Goal: Task Accomplishment & Management: Use online tool/utility

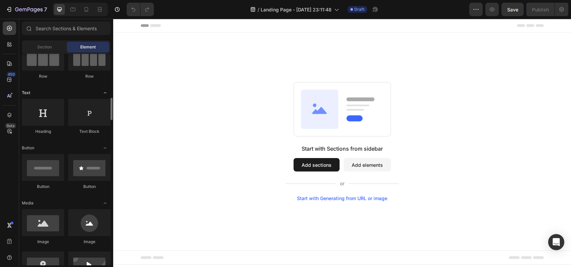
scroll to position [101, 0]
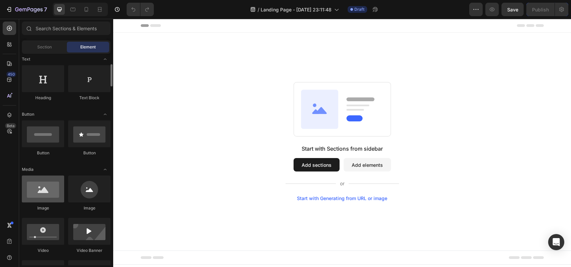
click at [47, 190] on div at bounding box center [43, 188] width 42 height 27
click at [12, 78] on icon at bounding box center [9, 79] width 7 height 7
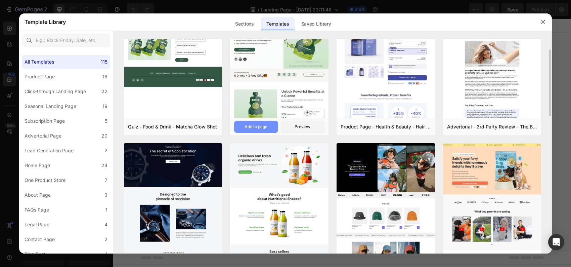
scroll to position [0, 0]
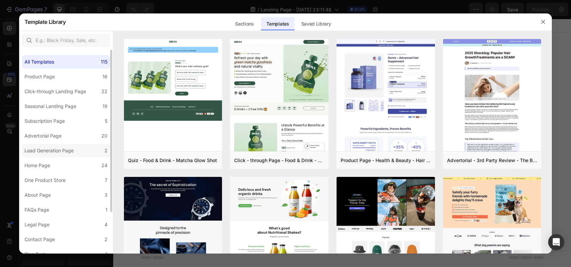
click at [50, 148] on div "Lead Generation Page" at bounding box center [49, 150] width 49 height 8
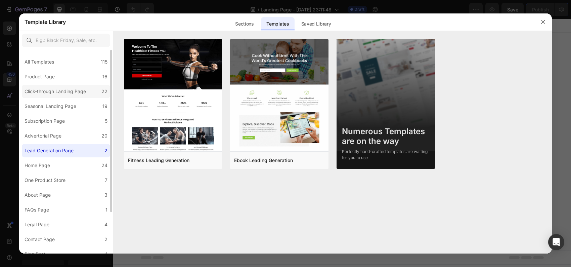
click at [42, 92] on div "Click-through Landing Page" at bounding box center [55, 91] width 61 height 8
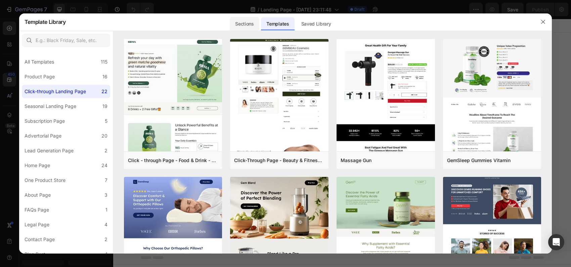
click at [245, 23] on div "Sections" at bounding box center [244, 23] width 29 height 13
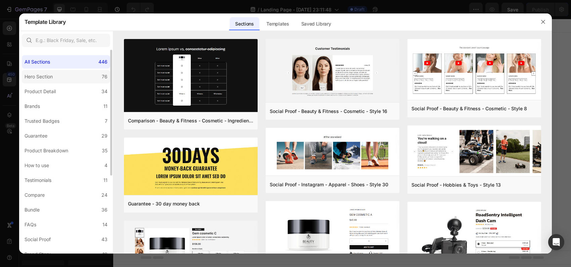
click at [52, 75] on div "Hero Section" at bounding box center [39, 77] width 28 height 8
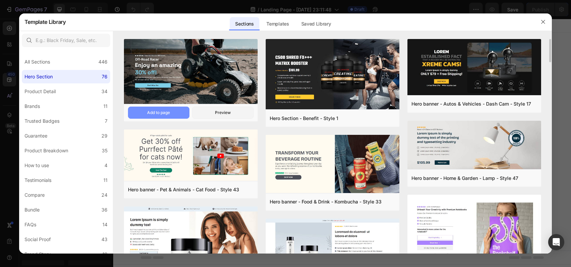
click at [146, 112] on button "Add to page" at bounding box center [158, 112] width 61 height 12
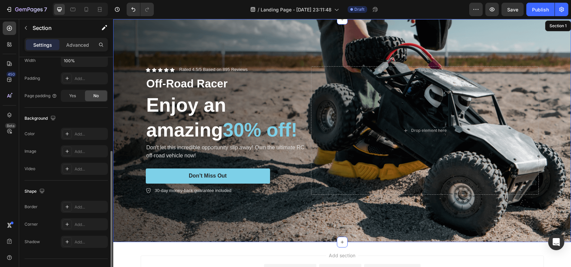
scroll to position [134, 0]
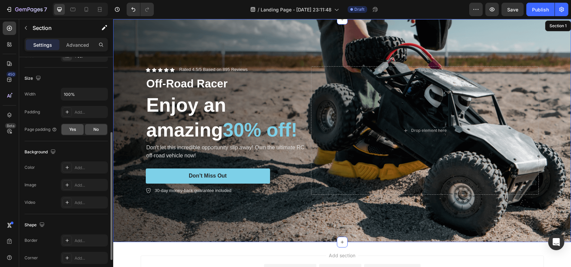
click at [73, 129] on span "Yes" at bounding box center [72, 129] width 7 height 6
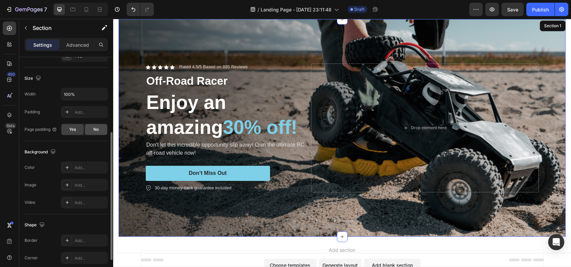
click at [98, 132] on span "No" at bounding box center [95, 129] width 5 height 6
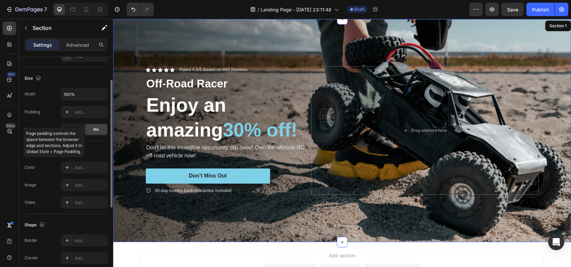
scroll to position [101, 0]
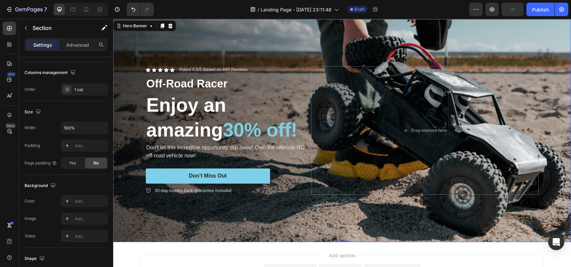
click at [343, 45] on div "Background Image" at bounding box center [342, 130] width 458 height 223
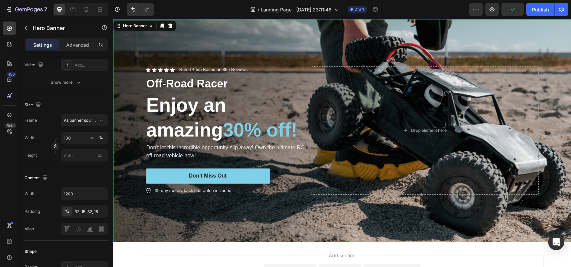
scroll to position [0, 0]
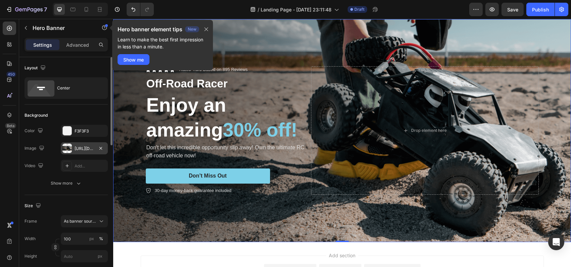
click at [78, 147] on div "[URL][DOMAIN_NAME]" at bounding box center [84, 148] width 19 height 6
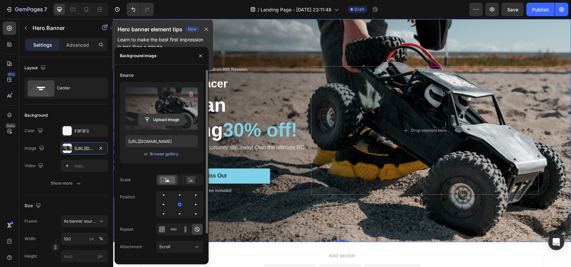
click at [161, 116] on input "file" at bounding box center [161, 119] width 46 height 11
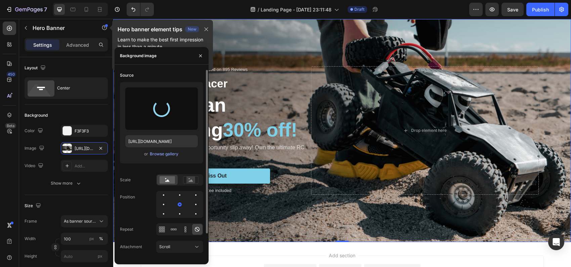
type input "[URL][DOMAIN_NAME]"
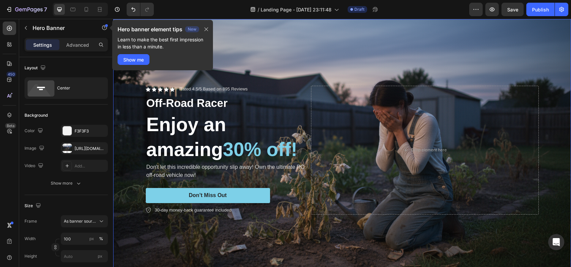
click at [40, 46] on p "Settings" at bounding box center [42, 44] width 19 height 7
click at [207, 27] on icon "button" at bounding box center [205, 29] width 5 height 5
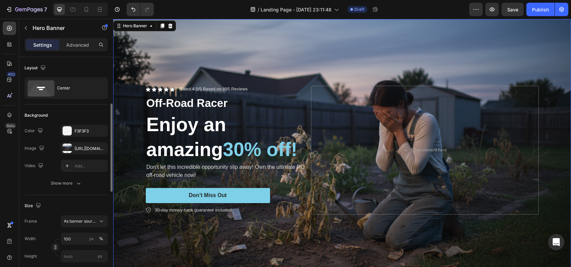
scroll to position [34, 0]
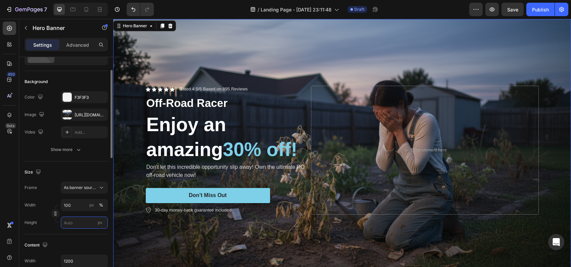
click at [69, 223] on input "px" at bounding box center [84, 222] width 47 height 12
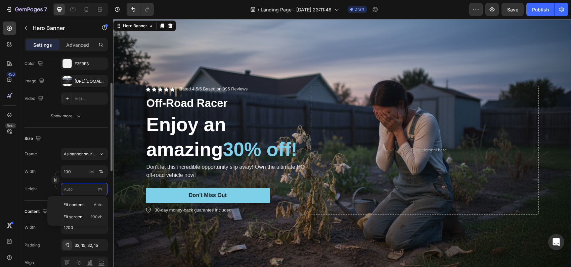
click at [83, 192] on input "px" at bounding box center [84, 189] width 47 height 12
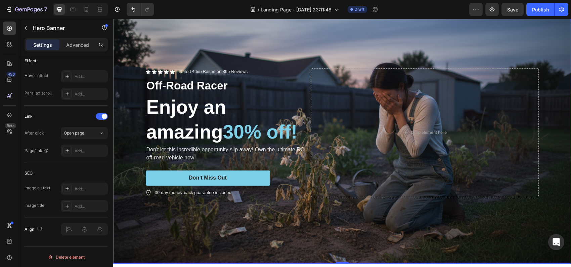
scroll to position [0, 0]
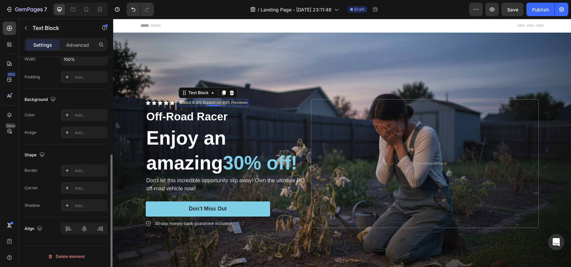
click at [179, 101] on p "Rated 4.5/5 Based on 895 Reviews" at bounding box center [213, 103] width 68 height 6
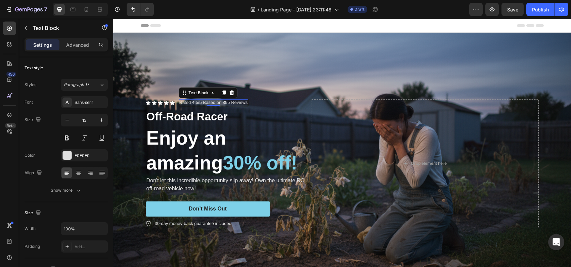
click at [194, 100] on p "Rated 4.5/5 Based on 895 Reviews" at bounding box center [213, 103] width 68 height 6
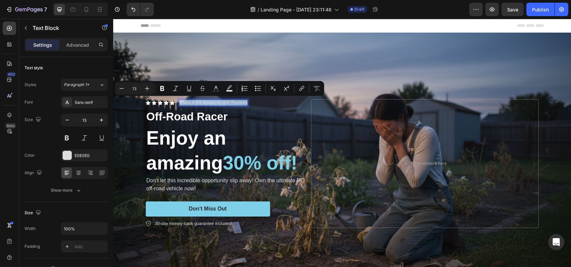
click at [193, 101] on p "Rated 4.5/5 Based on 895 Reviews" at bounding box center [213, 103] width 68 height 6
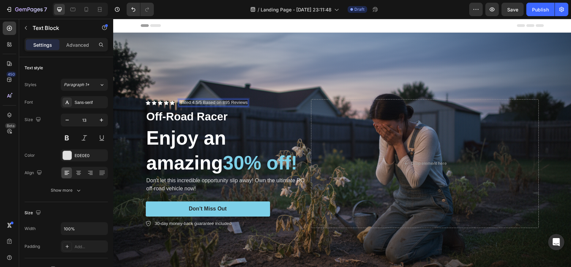
click at [196, 100] on p "Rated 4.5/5 Based on 895 Reviews" at bounding box center [213, 103] width 68 height 6
click at [221, 101] on p "Rated 5.0/5 Based on 895 Reviews" at bounding box center [213, 103] width 68 height 6
click at [259, 115] on p "Off-Road Racer" at bounding box center [226, 116] width 161 height 14
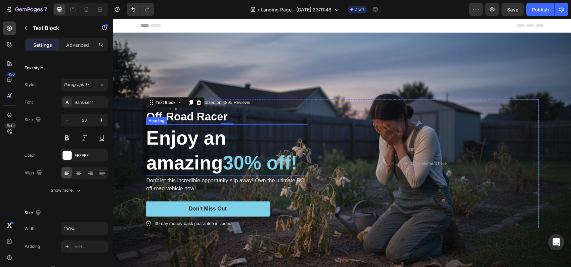
click at [184, 139] on h2 "Enjoy an amazing 30% off!" at bounding box center [227, 150] width 162 height 51
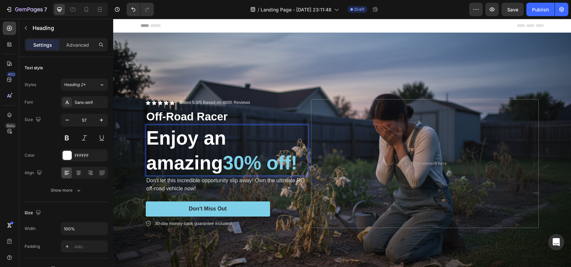
click at [184, 139] on h2 "Enjoy an amazing 30% off!" at bounding box center [227, 150] width 162 height 51
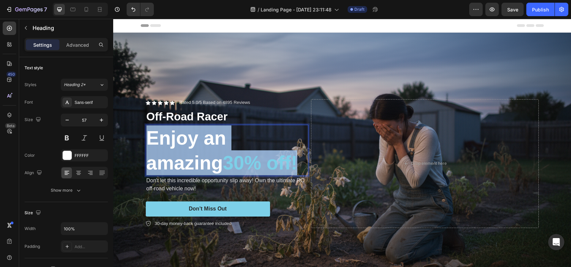
click at [184, 139] on p "Enjoy an amazing 30% off!" at bounding box center [226, 150] width 161 height 50
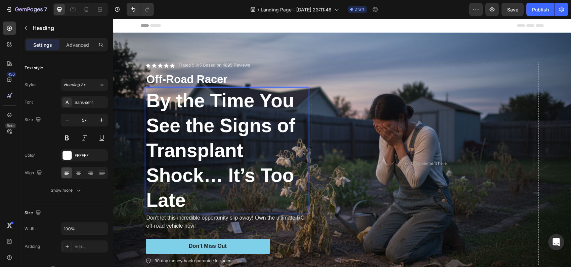
click at [281, 157] on p "By the Time You See the Signs of Transplant Shock… It’s Too Late" at bounding box center [226, 150] width 161 height 124
click at [184, 76] on p "Off-Road Racer" at bounding box center [226, 79] width 161 height 14
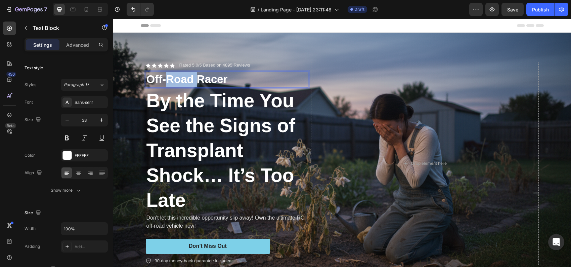
click at [184, 76] on p "Off-Road Racer" at bounding box center [226, 79] width 161 height 14
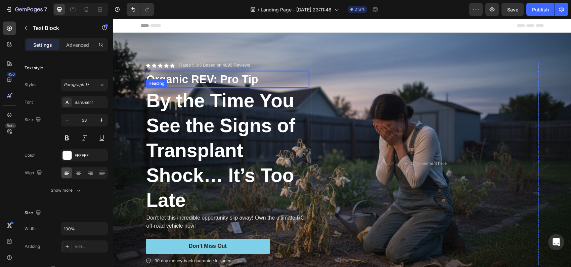
drag, startPoint x: 278, startPoint y: 167, endPoint x: 258, endPoint y: 167, distance: 19.5
click at [277, 167] on p "By the Time You See the Signs of Transplant Shock… It’s Too Late" at bounding box center [226, 150] width 161 height 124
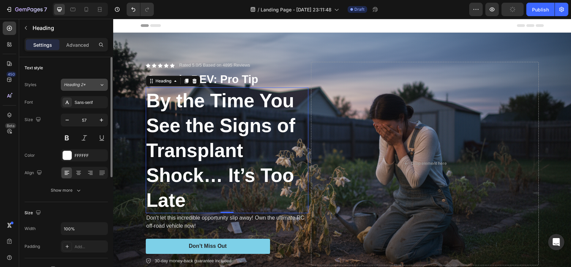
click at [102, 86] on icon at bounding box center [102, 84] width 6 height 7
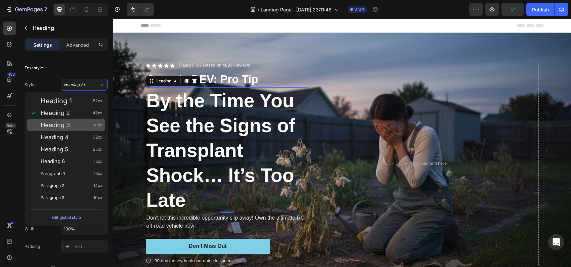
click at [64, 124] on span "Heading 3" at bounding box center [55, 125] width 29 height 7
type input "41"
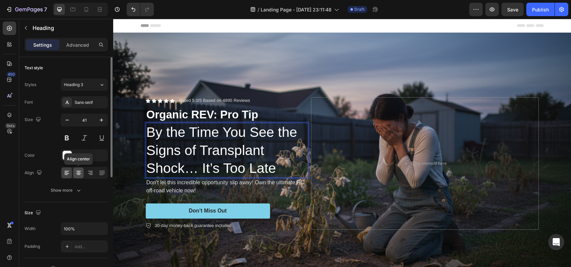
click at [80, 172] on icon at bounding box center [78, 172] width 7 height 7
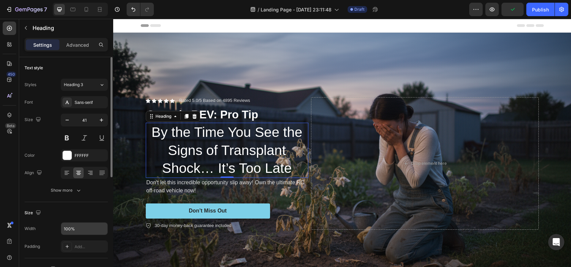
scroll to position [34, 0]
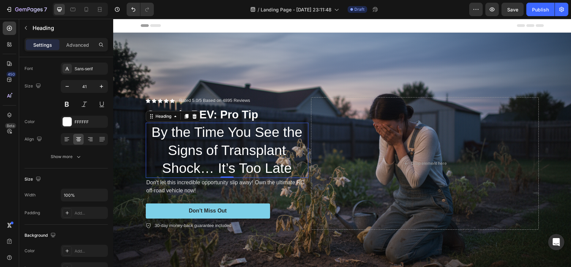
click at [257, 160] on p "By the Time You See the Signs of Transplant Shock… It’s Too Late" at bounding box center [226, 150] width 161 height 54
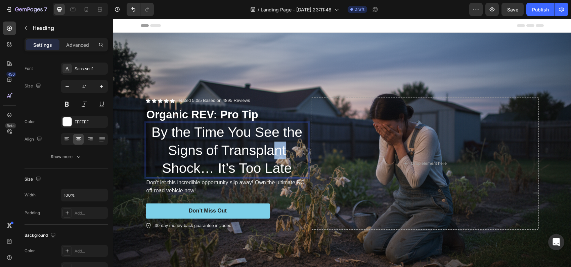
drag, startPoint x: 294, startPoint y: 145, endPoint x: 275, endPoint y: 143, distance: 19.5
click at [275, 143] on p "By the Time You See the Signs of Transplant Shock… It’s Too Late" at bounding box center [226, 150] width 161 height 54
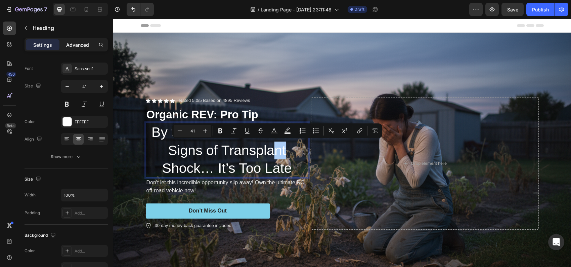
click at [84, 43] on p "Advanced" at bounding box center [77, 44] width 23 height 7
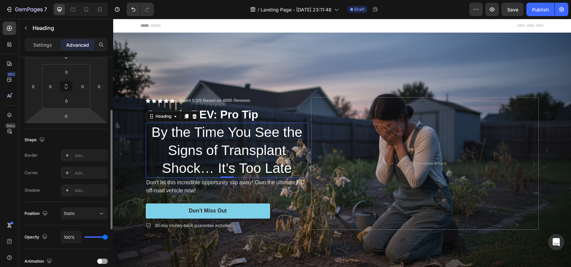
scroll to position [134, 0]
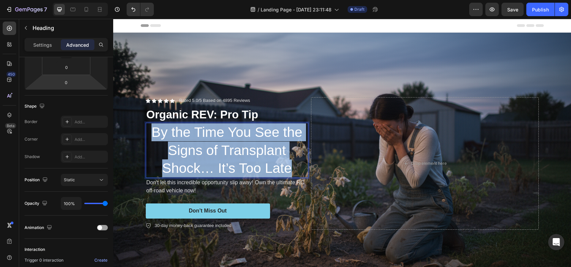
click at [192, 148] on p "By the Time You See the Signs of Transplant Shock… It’s Too Late" at bounding box center [226, 150] width 161 height 54
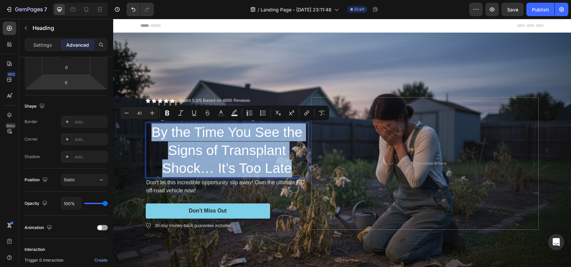
click at [227, 166] on p "By the Time You See the Signs of Transplant Shock… It’s Too Late" at bounding box center [226, 150] width 161 height 54
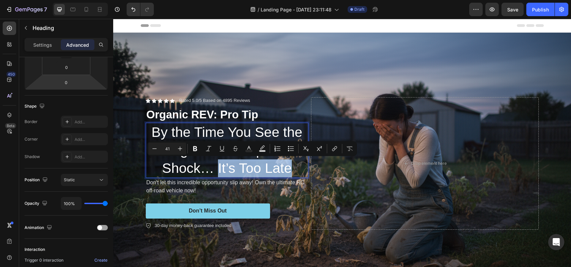
drag, startPoint x: 216, startPoint y: 166, endPoint x: 294, endPoint y: 166, distance: 78.2
click at [294, 166] on p "By the Time You See the Signs of Transplant Shock… It’s Too Late" at bounding box center [226, 150] width 161 height 54
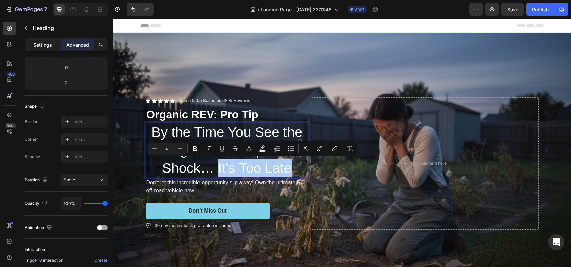
click at [41, 41] on div "Settings" at bounding box center [43, 44] width 34 height 11
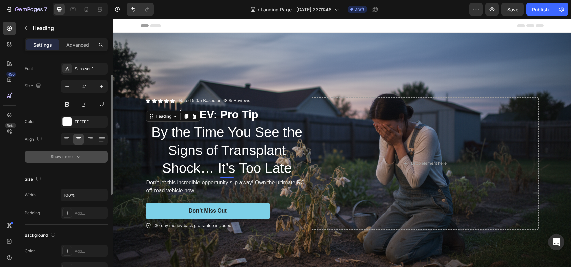
scroll to position [0, 0]
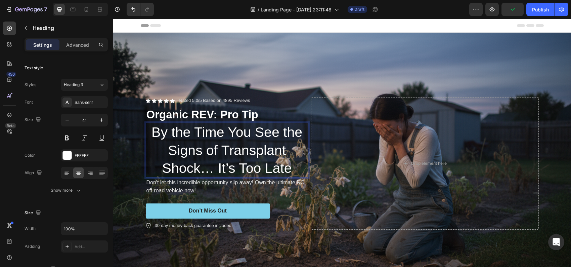
click at [219, 166] on p "By the Time You See the Signs of Transplant Shock… It’s Too Late" at bounding box center [226, 150] width 161 height 54
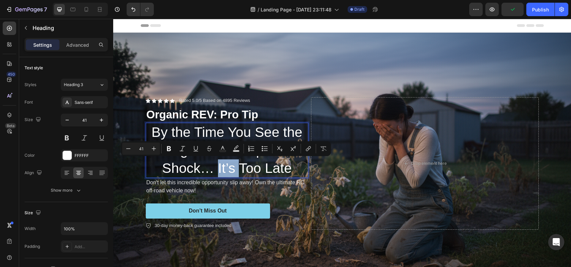
click at [219, 166] on p "By the Time You See the Signs of Transplant Shock… It’s Too Late" at bounding box center [226, 150] width 161 height 54
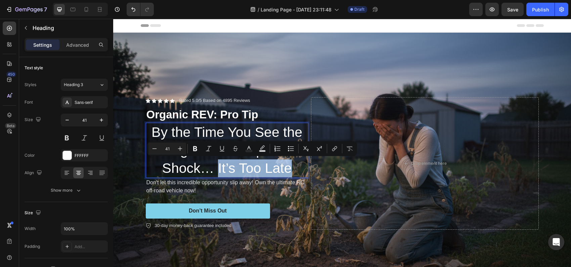
drag, startPoint x: 215, startPoint y: 167, endPoint x: 295, endPoint y: 167, distance: 80.9
click at [295, 167] on p "By the Time You See the Signs of Transplant Shock… It’s Too Late" at bounding box center [226, 150] width 161 height 54
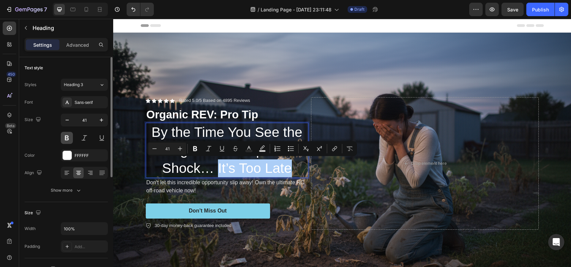
click at [67, 137] on button at bounding box center [67, 138] width 12 height 12
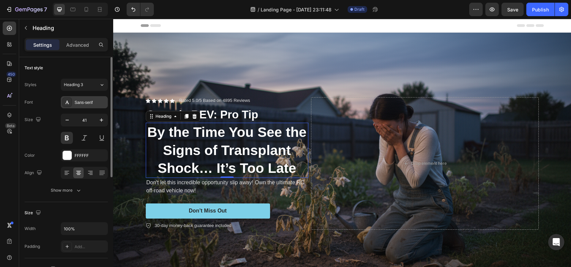
click at [91, 101] on div "Sans-serif" at bounding box center [91, 102] width 32 height 6
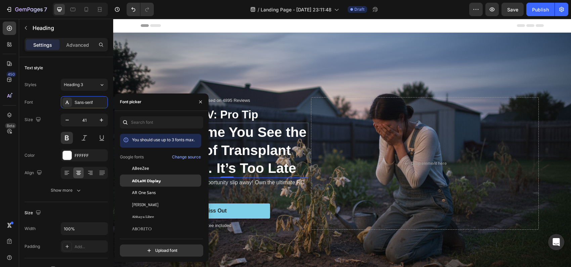
click at [155, 179] on span "ADLaM Display" at bounding box center [146, 180] width 29 height 6
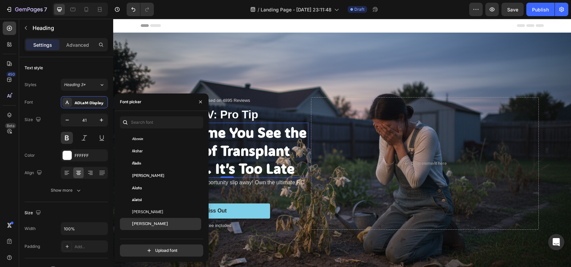
scroll to position [336, 0]
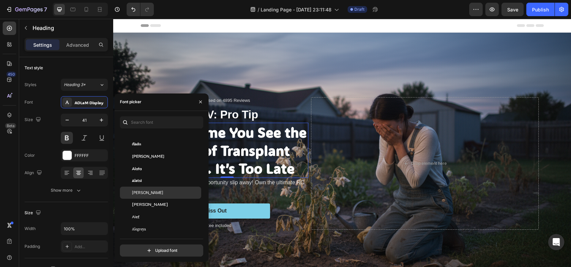
click at [152, 192] on span "[PERSON_NAME]" at bounding box center [147, 192] width 31 height 6
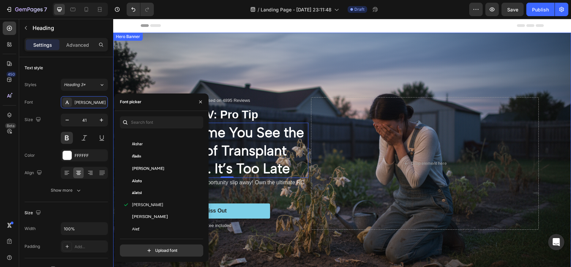
click at [214, 77] on div "Background Image" at bounding box center [342, 164] width 458 height 262
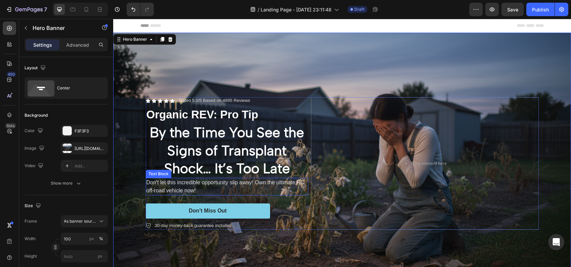
click at [180, 182] on p "Don't let this incredible opportunity slip away! Own the ultimate RC off-road v…" at bounding box center [226, 186] width 161 height 16
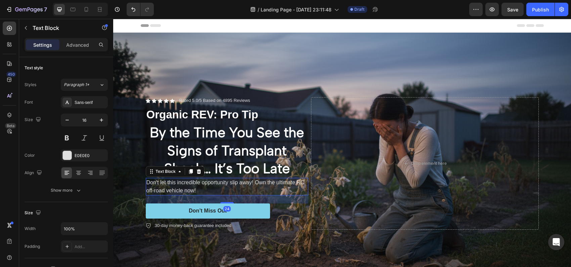
click at [180, 182] on p "Don't let this incredible opportunity slip away! Own the ultimate RC off-road v…" at bounding box center [226, 186] width 161 height 16
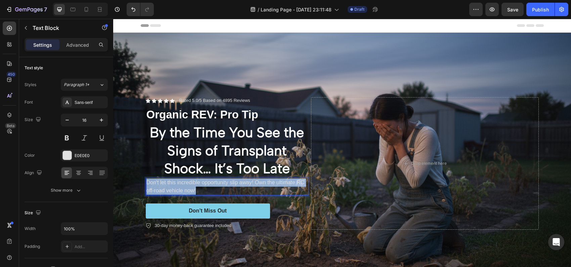
click at [180, 182] on p "Don't let this incredible opportunity slip away! Own the ultimate RC off-road v…" at bounding box center [226, 186] width 161 height 16
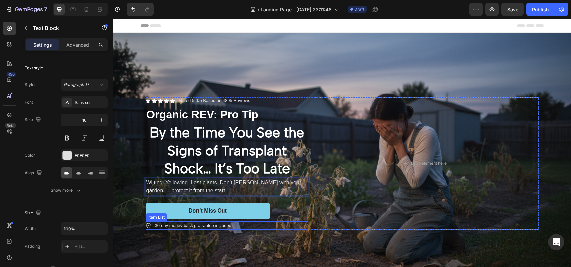
click at [200, 222] on p "30-day money-back guarantee included" at bounding box center [193, 225] width 77 height 7
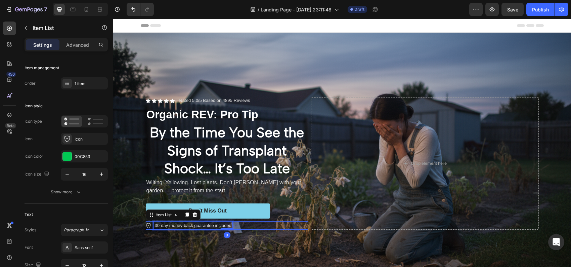
click at [200, 222] on p "30-day money-back guarantee included" at bounding box center [193, 225] width 77 height 7
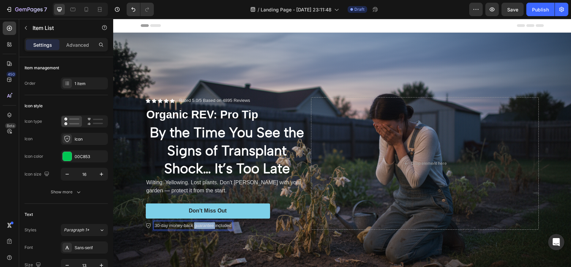
click at [200, 222] on p "30-day money-back guarantee included" at bounding box center [193, 225] width 77 height 7
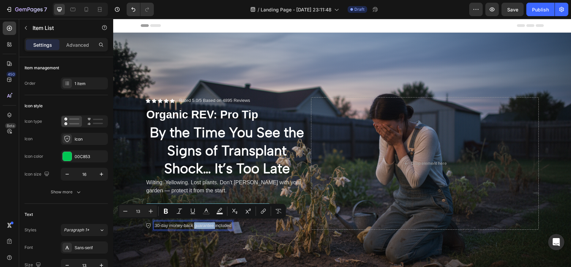
click at [200, 222] on p "30-day money-back guarantee included" at bounding box center [193, 225] width 77 height 7
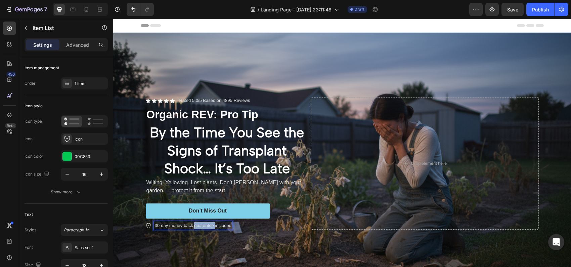
click at [200, 222] on p "30-day money-back guarantee included" at bounding box center [193, 225] width 77 height 7
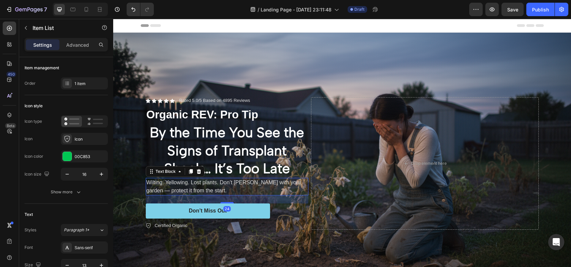
click at [204, 189] on p "Wilting. Yellowing. Lost plants. Don’t [PERSON_NAME] with your garden — protect…" at bounding box center [226, 186] width 161 height 16
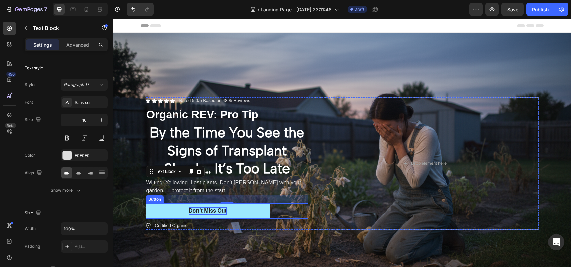
click at [204, 207] on div "Don’t Miss Out" at bounding box center [208, 210] width 38 height 7
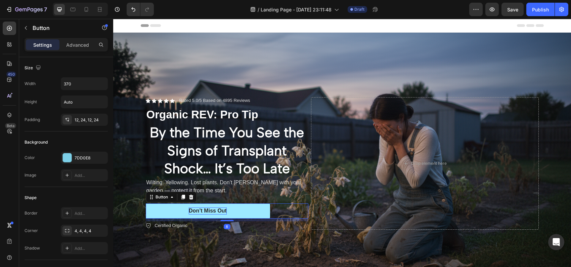
click at [204, 207] on div "Don’t Miss Out" at bounding box center [208, 210] width 38 height 7
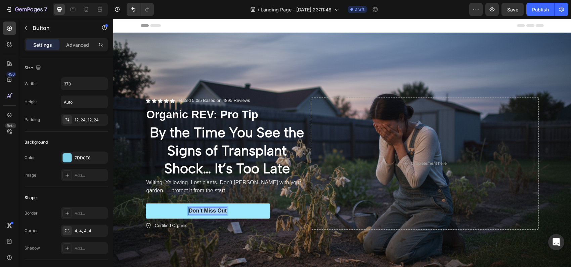
click at [204, 207] on p "Don’t Miss Out" at bounding box center [208, 210] width 38 height 7
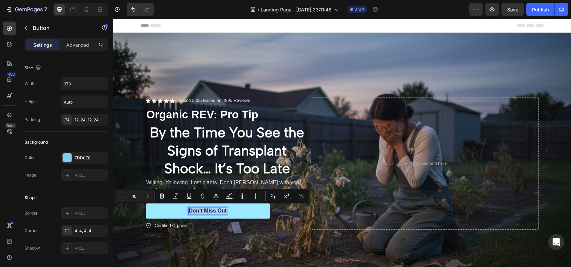
drag, startPoint x: 203, startPoint y: 207, endPoint x: 189, endPoint y: 208, distance: 14.1
click at [189, 208] on p "Don’t Miss Out" at bounding box center [208, 210] width 38 height 7
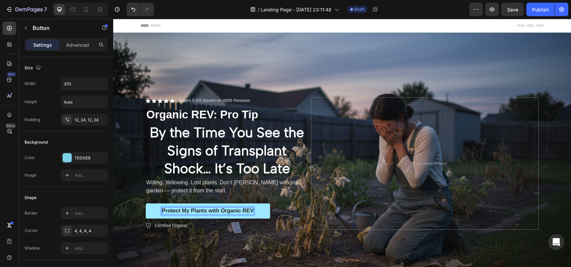
click at [153, 207] on button "Protect My Plants with Organic REV" at bounding box center [208, 210] width 124 height 15
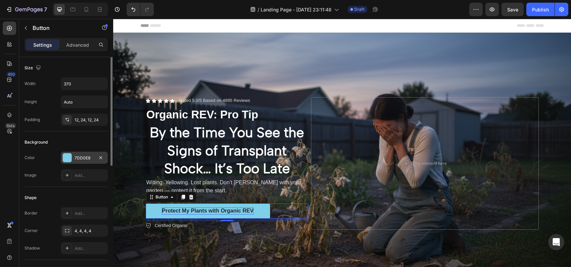
click at [67, 157] on div at bounding box center [67, 157] width 9 height 9
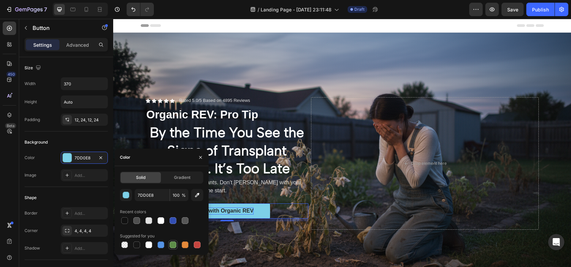
click at [172, 244] on div at bounding box center [173, 244] width 7 height 7
type input "5E8E49"
